Goal: Find contact information: Find contact information

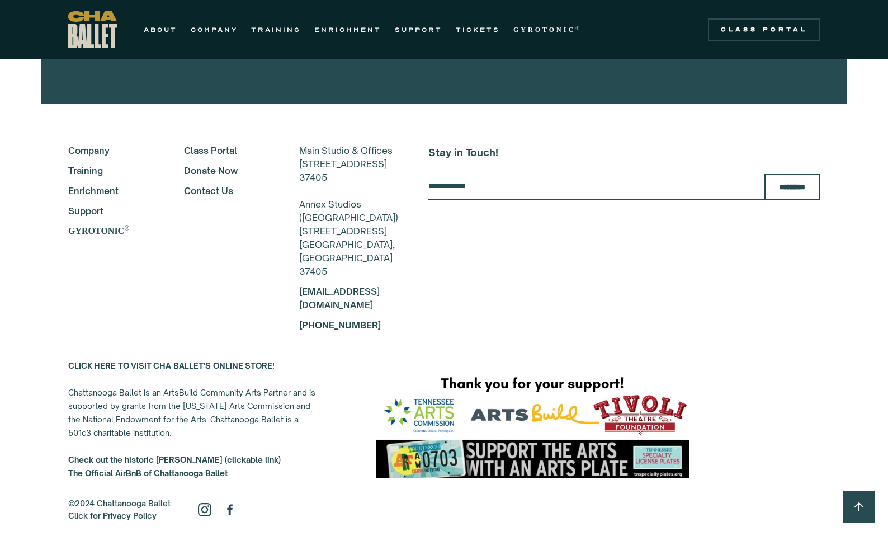
scroll to position [5750, 0]
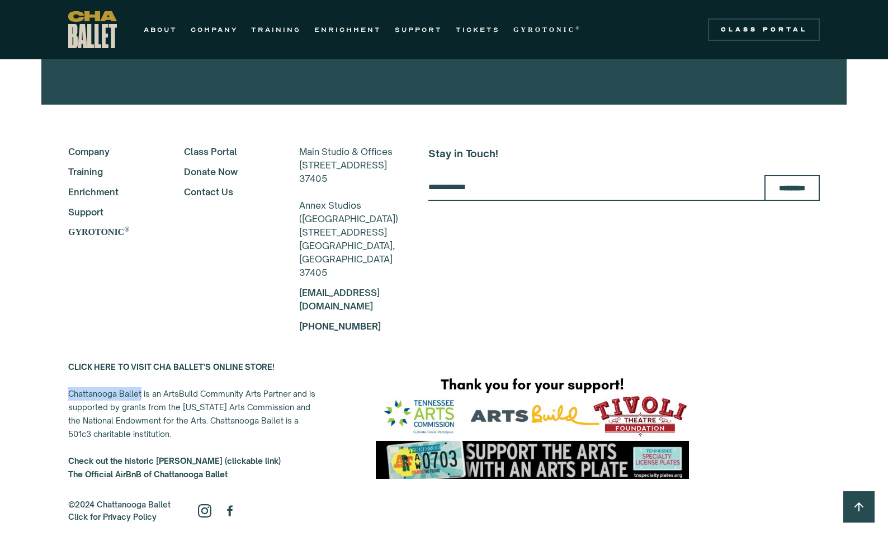
drag, startPoint x: 69, startPoint y: 359, endPoint x: 142, endPoint y: 359, distance: 72.7
click at [142, 360] on div "CLICK HERE TO VISIT CHA BALLET'S ONLINE STORE! Chattanooga Ballet is an ArtsBui…" at bounding box center [194, 420] width 252 height 121
copy div "Chattanooga Ballet"
drag, startPoint x: 281, startPoint y: 108, endPoint x: 329, endPoint y: 108, distance: 48.7
click at [329, 145] on div "Main Studio & Offices [STREET_ADDRESS][GEOGRAPHIC_DATA] ([GEOGRAPHIC_DATA]) [ST…" at bounding box center [348, 212] width 99 height 134
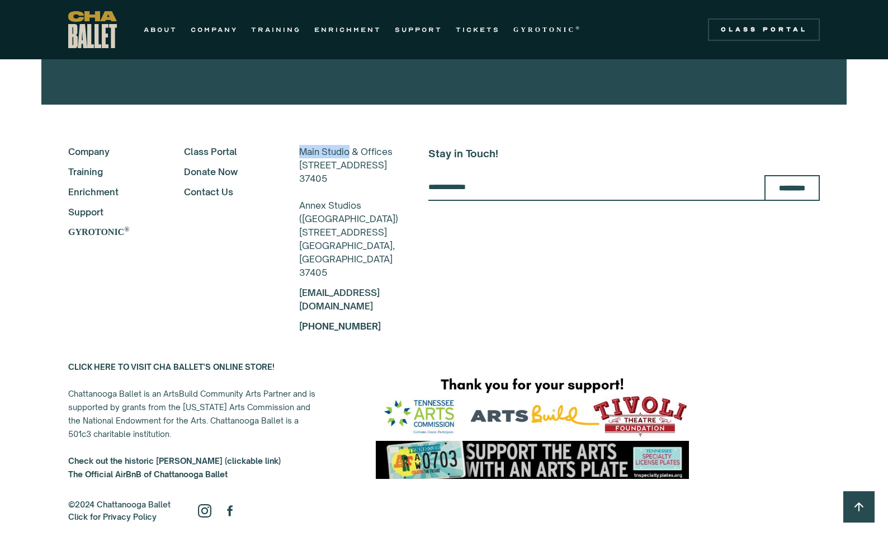
copy div "Main Studio"
drag, startPoint x: 279, startPoint y: 187, endPoint x: 339, endPoint y: 186, distance: 60.4
click at [339, 186] on div "Main Studio & Offices [STREET_ADDRESS][GEOGRAPHIC_DATA] ([GEOGRAPHIC_DATA]) [ST…" at bounding box center [348, 212] width 99 height 134
copy div "Annex Studios"
drag, startPoint x: 278, startPoint y: 262, endPoint x: 362, endPoint y: 265, distance: 83.9
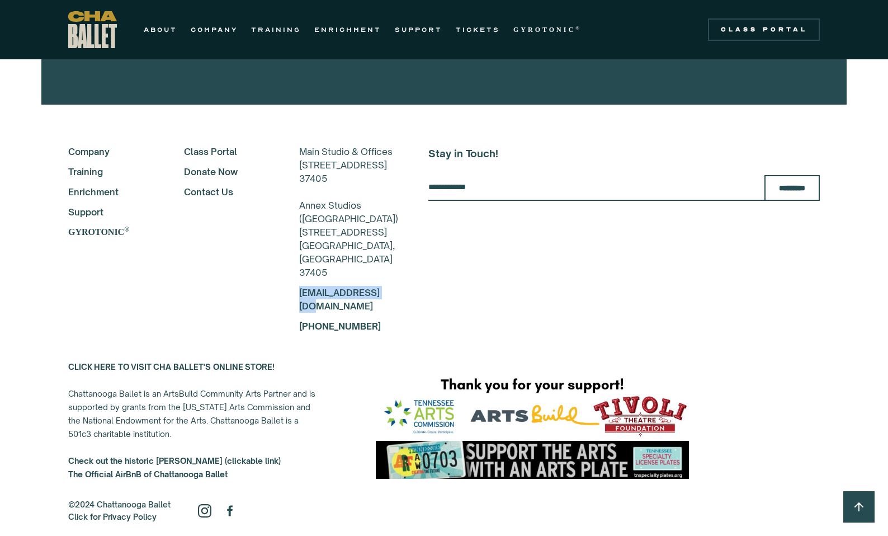
click at [362, 265] on div "About Company Training Enrichment Support GYROTONIC ® Class Portal Donate Now C…" at bounding box center [233, 239] width 330 height 188
copy link "[EMAIL_ADDRESS][DOMAIN_NAME]"
drag, startPoint x: 348, startPoint y: 282, endPoint x: 280, endPoint y: 282, distance: 68.2
click at [299, 319] on div "[PHONE_NUMBER]" at bounding box center [348, 325] width 99 height 13
copy strong "[PHONE_NUMBER]"
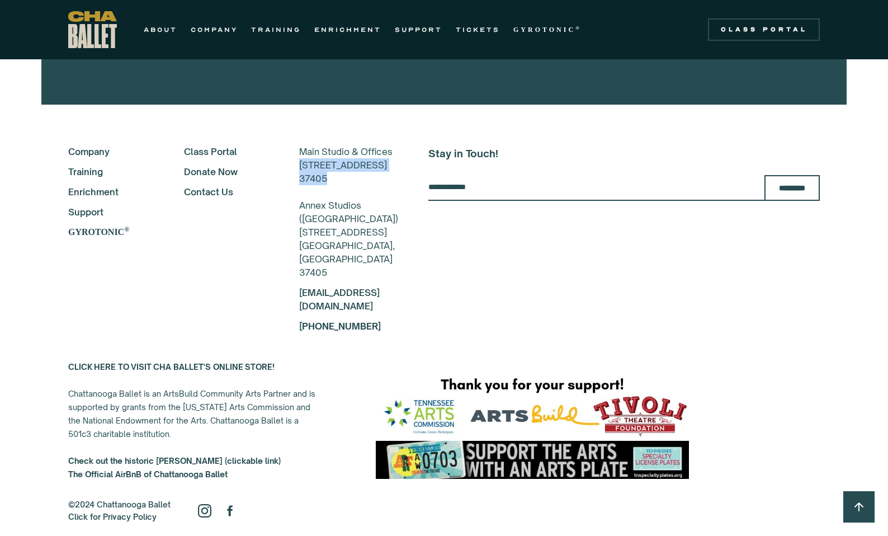
drag, startPoint x: 281, startPoint y: 135, endPoint x: 319, endPoint y: 156, distance: 44.0
click at [319, 156] on div "Main Studio & Offices [STREET_ADDRESS][GEOGRAPHIC_DATA] ([GEOGRAPHIC_DATA]) [ST…" at bounding box center [348, 212] width 99 height 134
copy div "[STREET_ADDRESS]"
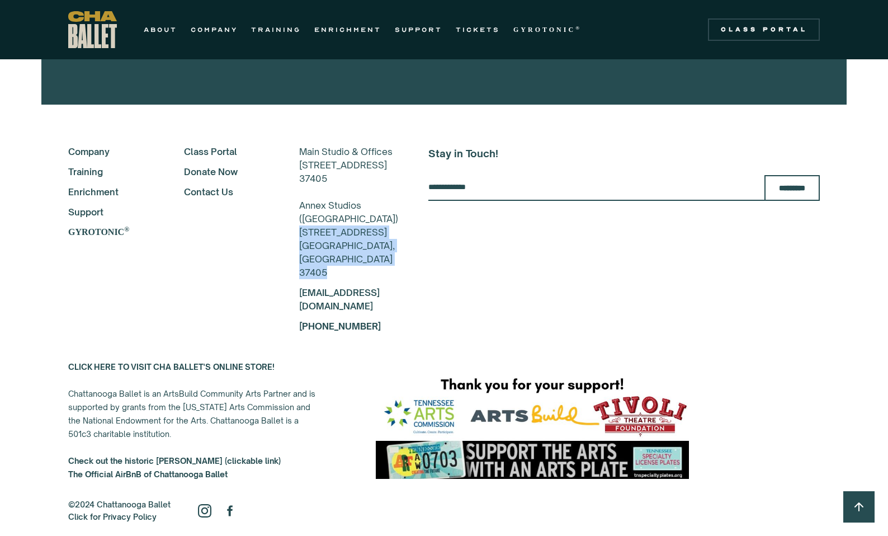
drag, startPoint x: 281, startPoint y: 216, endPoint x: 344, endPoint y: 237, distance: 66.7
click at [344, 237] on div "Main Studio & Offices [STREET_ADDRESS][GEOGRAPHIC_DATA] ([GEOGRAPHIC_DATA]) [ST…" at bounding box center [348, 212] width 99 height 134
copy div "[STREET_ADDRESS]"
click at [209, 504] on img at bounding box center [204, 510] width 13 height 13
